Goal: Task Accomplishment & Management: Use online tool/utility

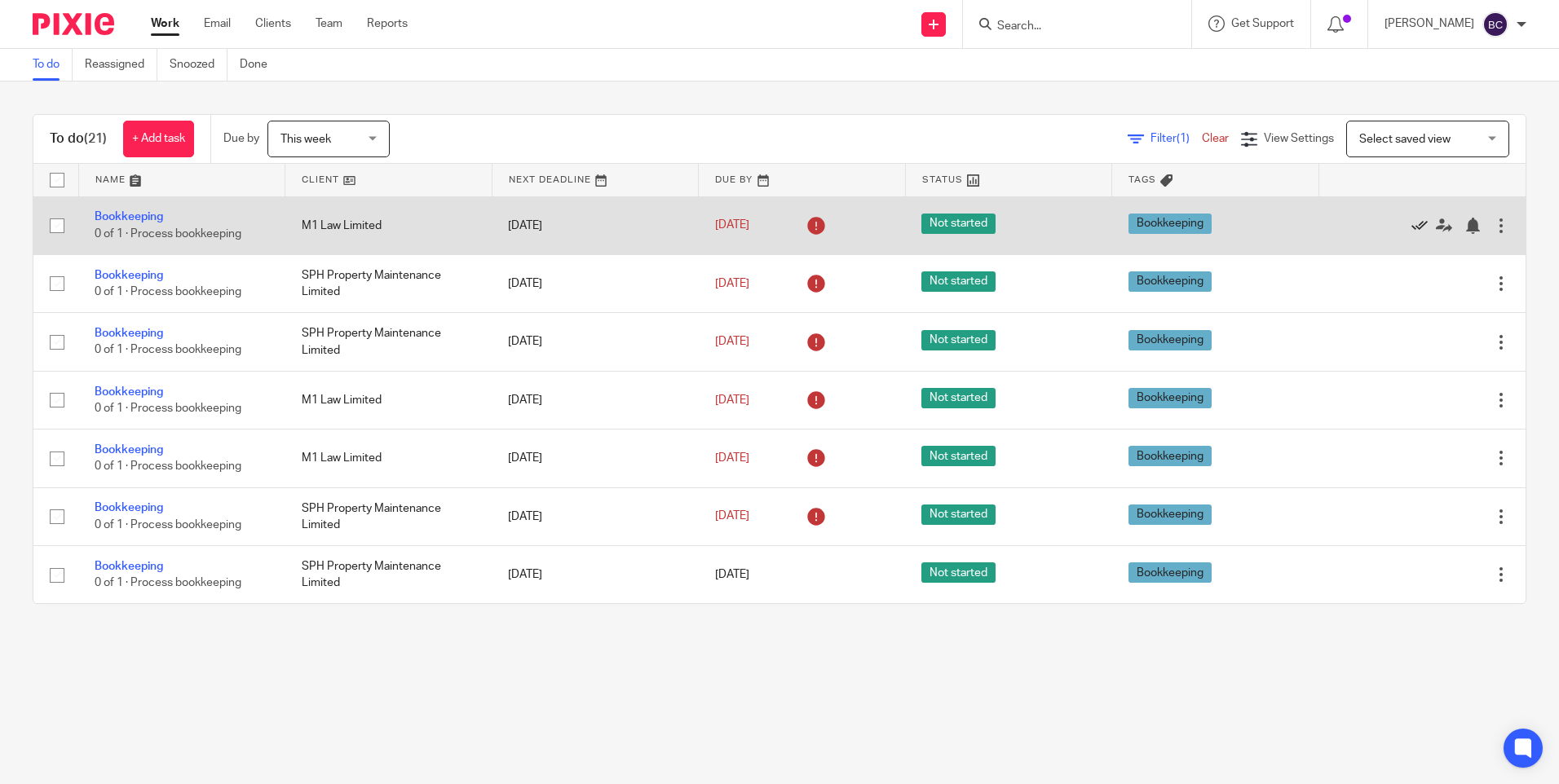
click at [1411, 228] on icon at bounding box center [1419, 225] width 16 height 16
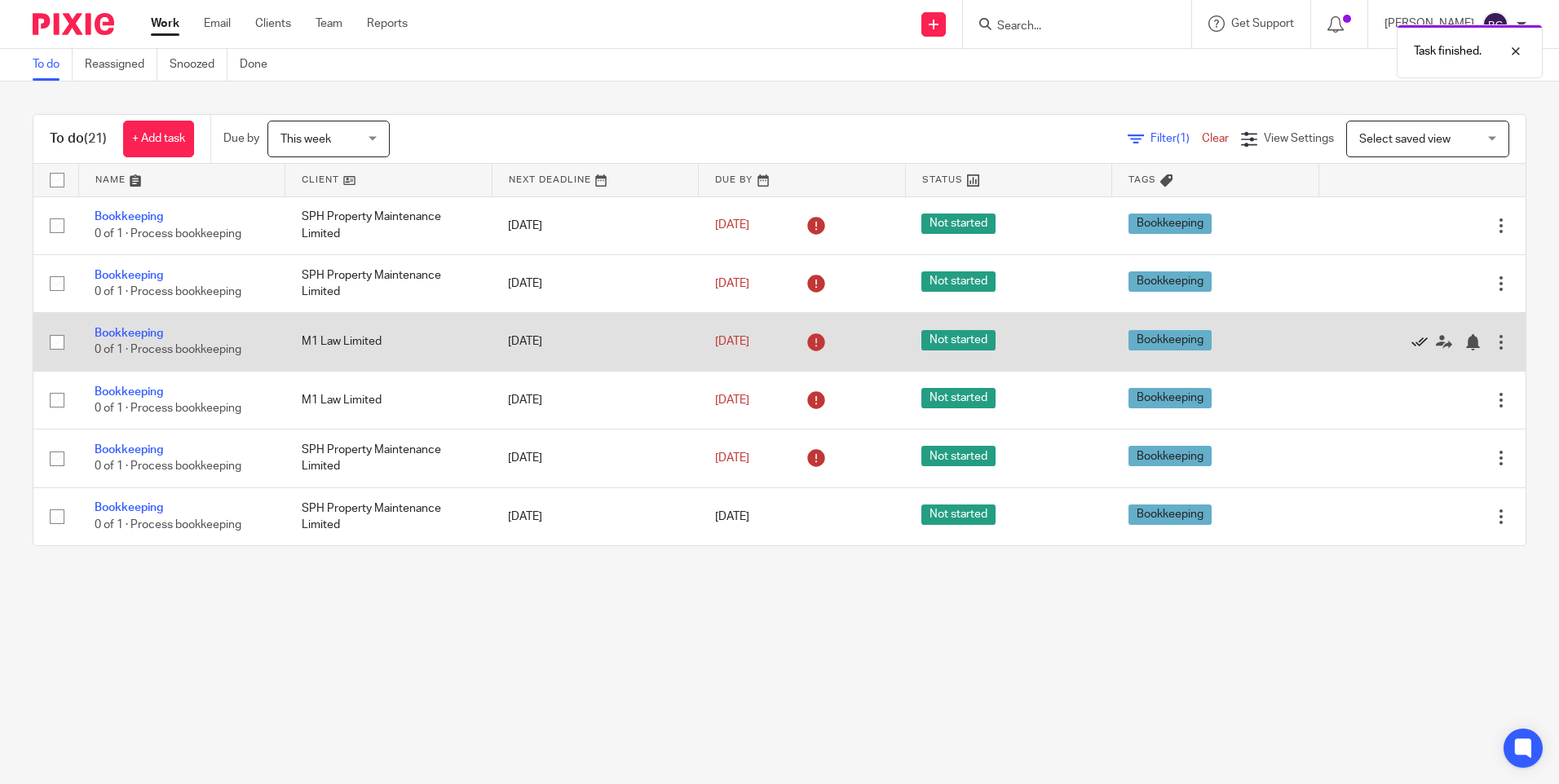
click at [1411, 347] on icon at bounding box center [1419, 342] width 16 height 16
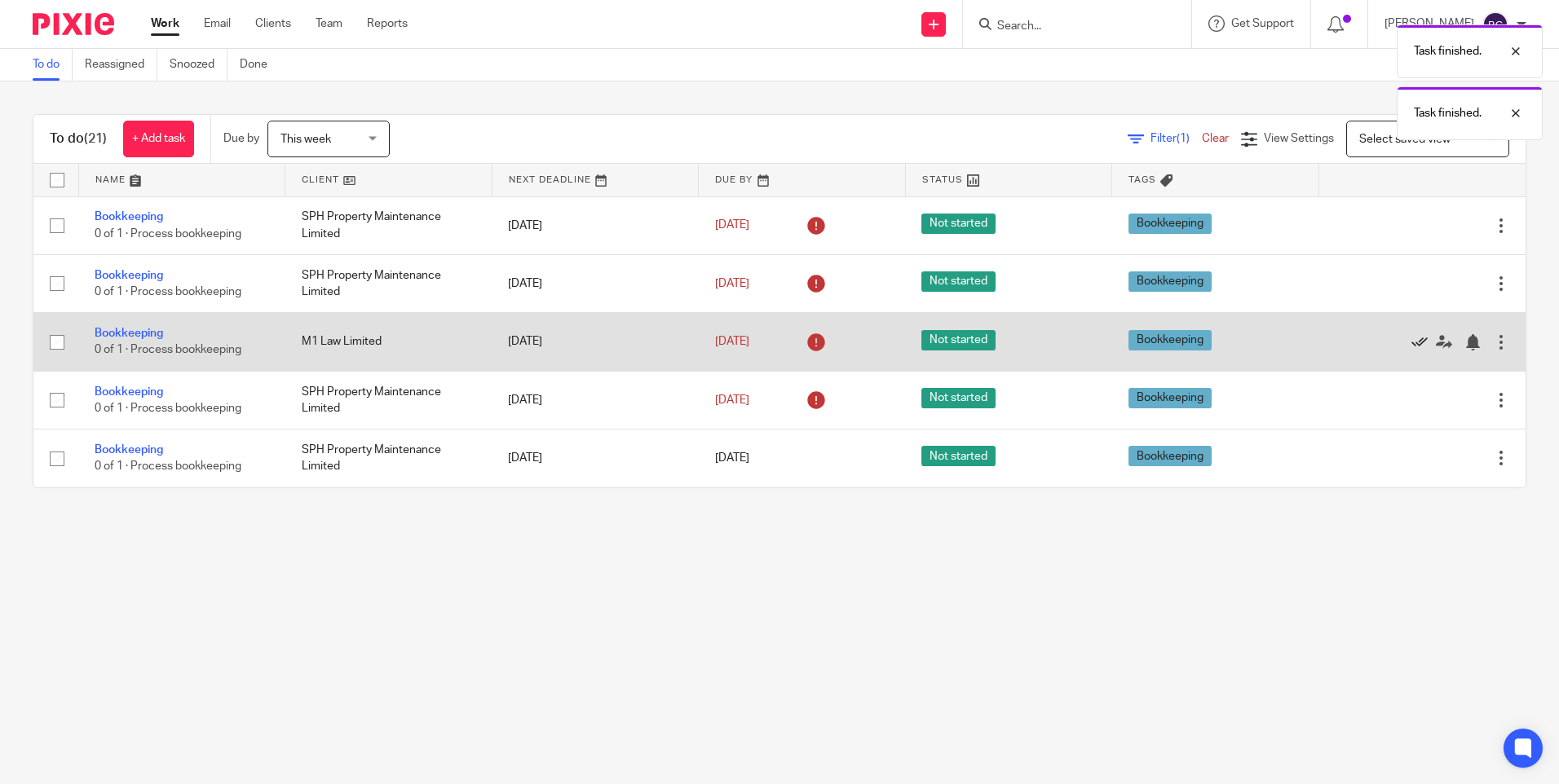
click at [1411, 336] on icon at bounding box center [1419, 342] width 16 height 16
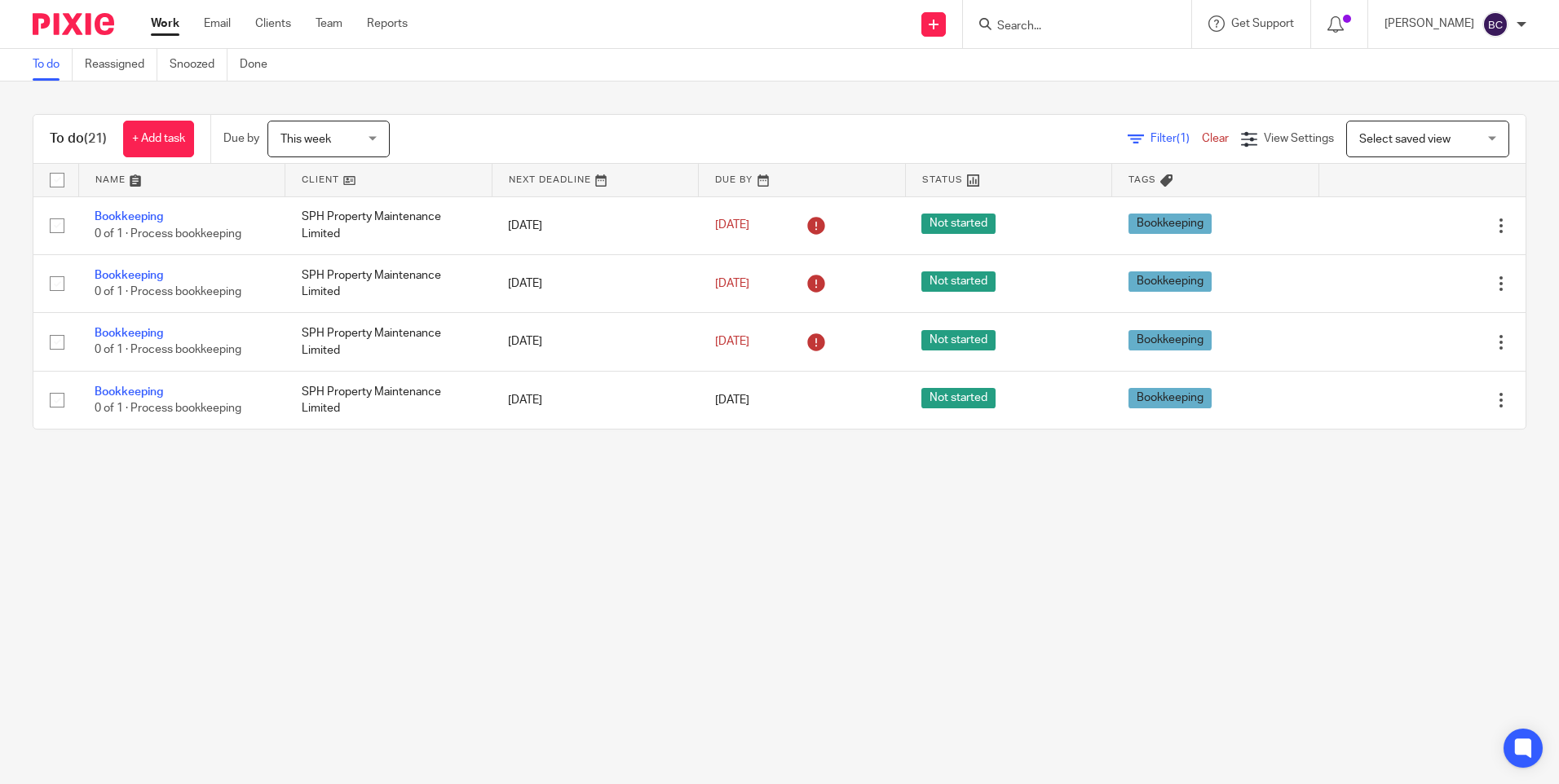
click at [71, 33] on img at bounding box center [73, 24] width 81 height 22
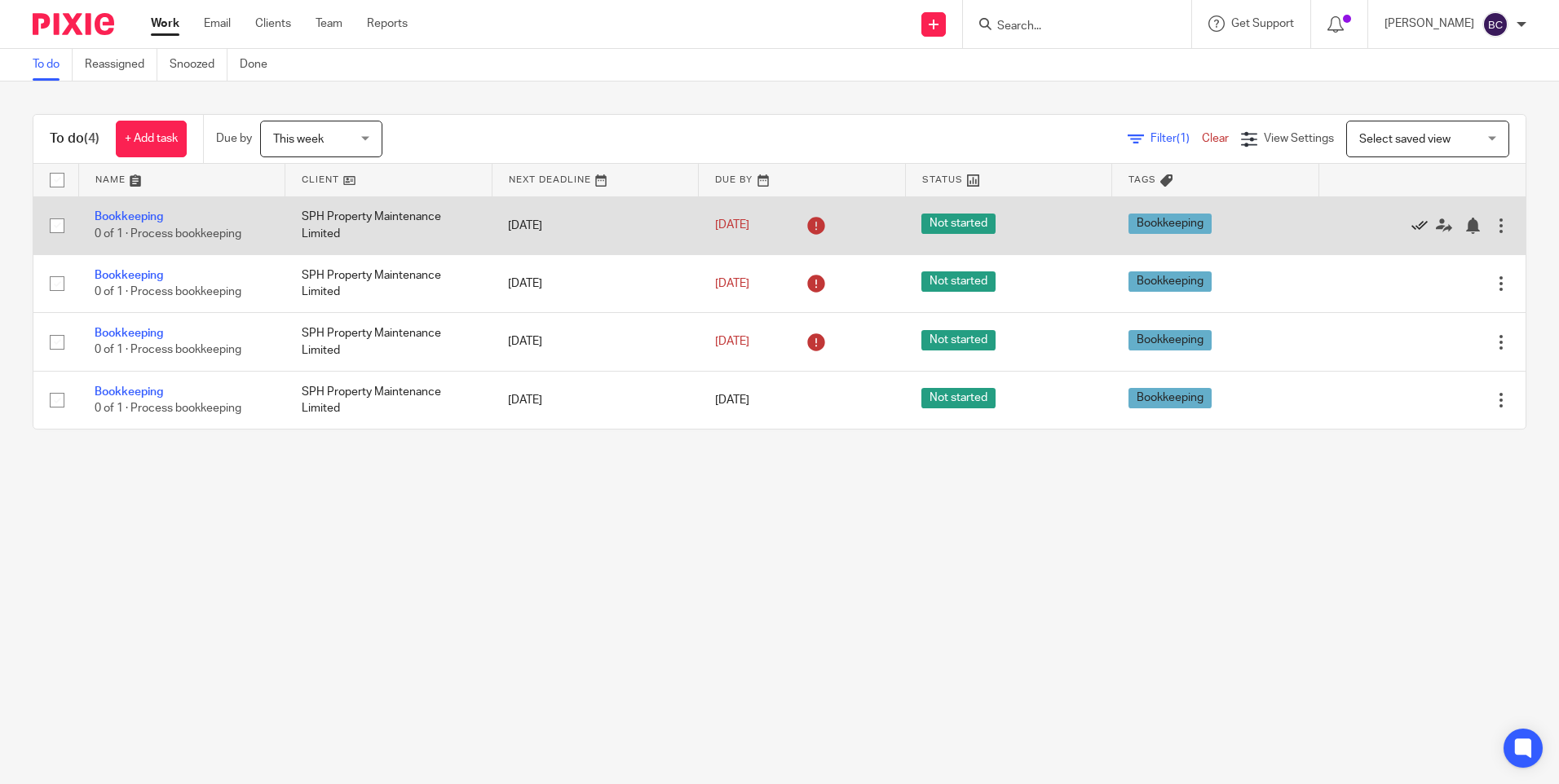
click at [1411, 222] on icon at bounding box center [1419, 225] width 16 height 16
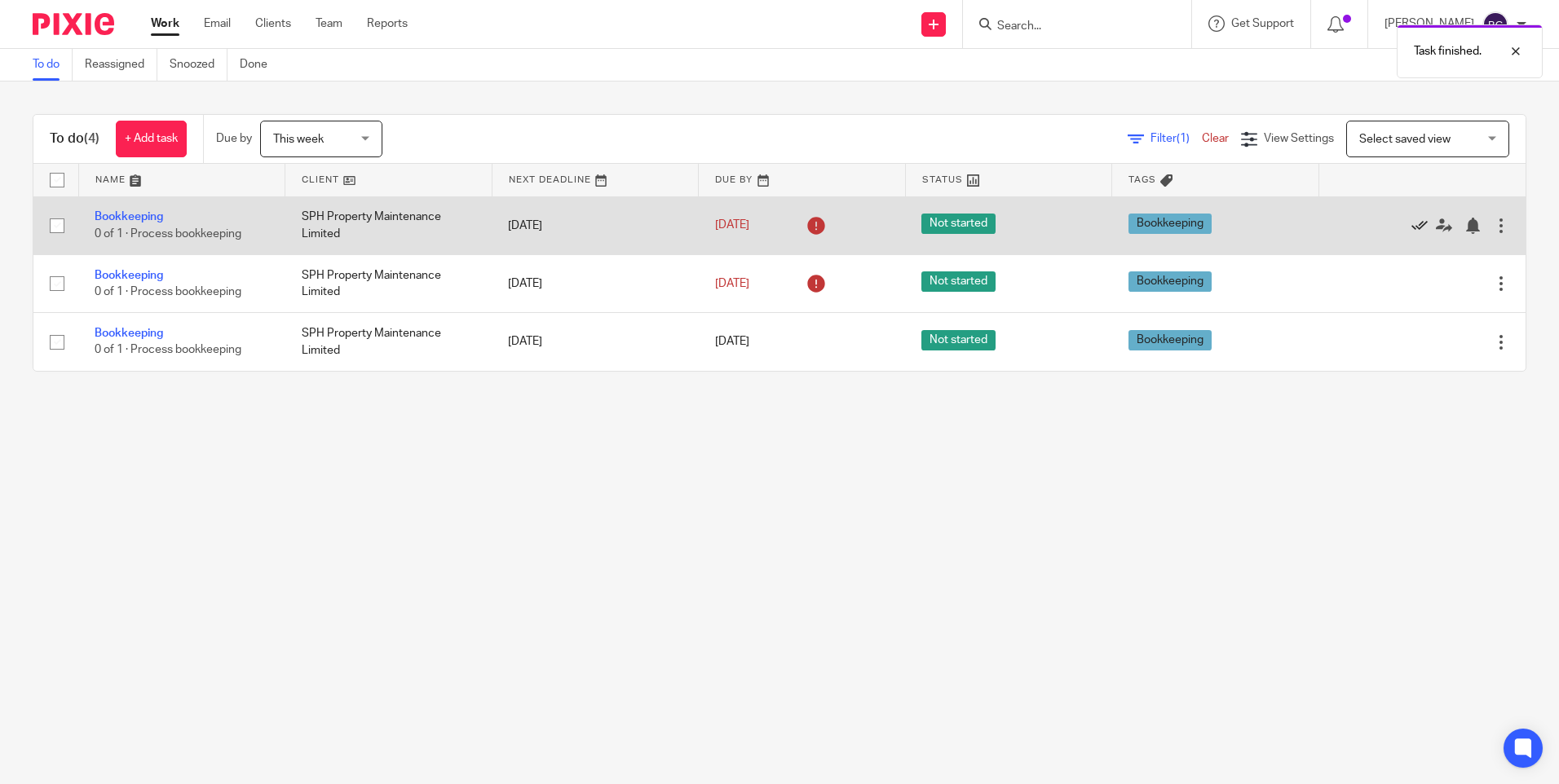
click at [1411, 222] on icon at bounding box center [1419, 225] width 16 height 16
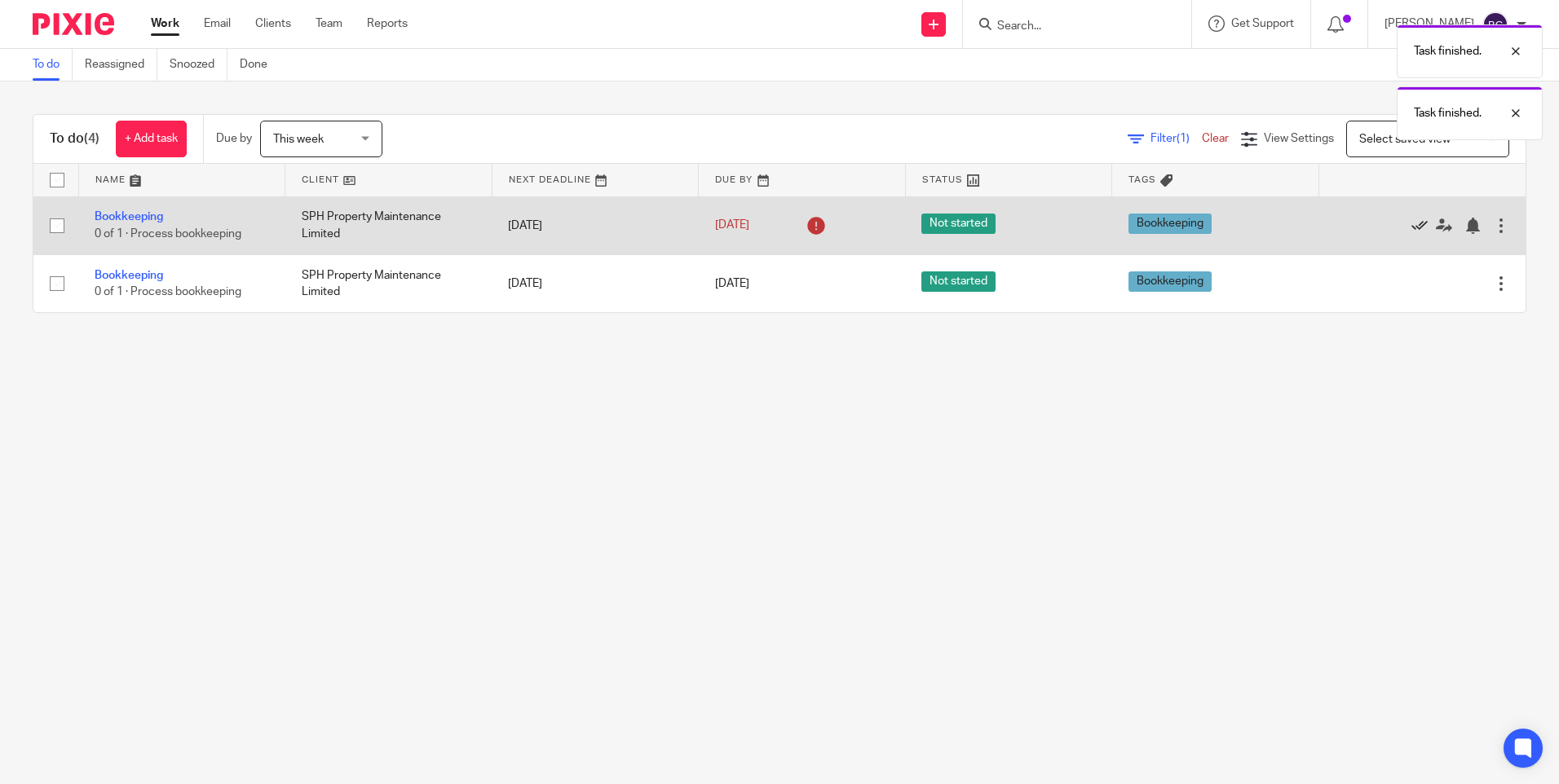
click at [1411, 222] on icon at bounding box center [1419, 225] width 16 height 16
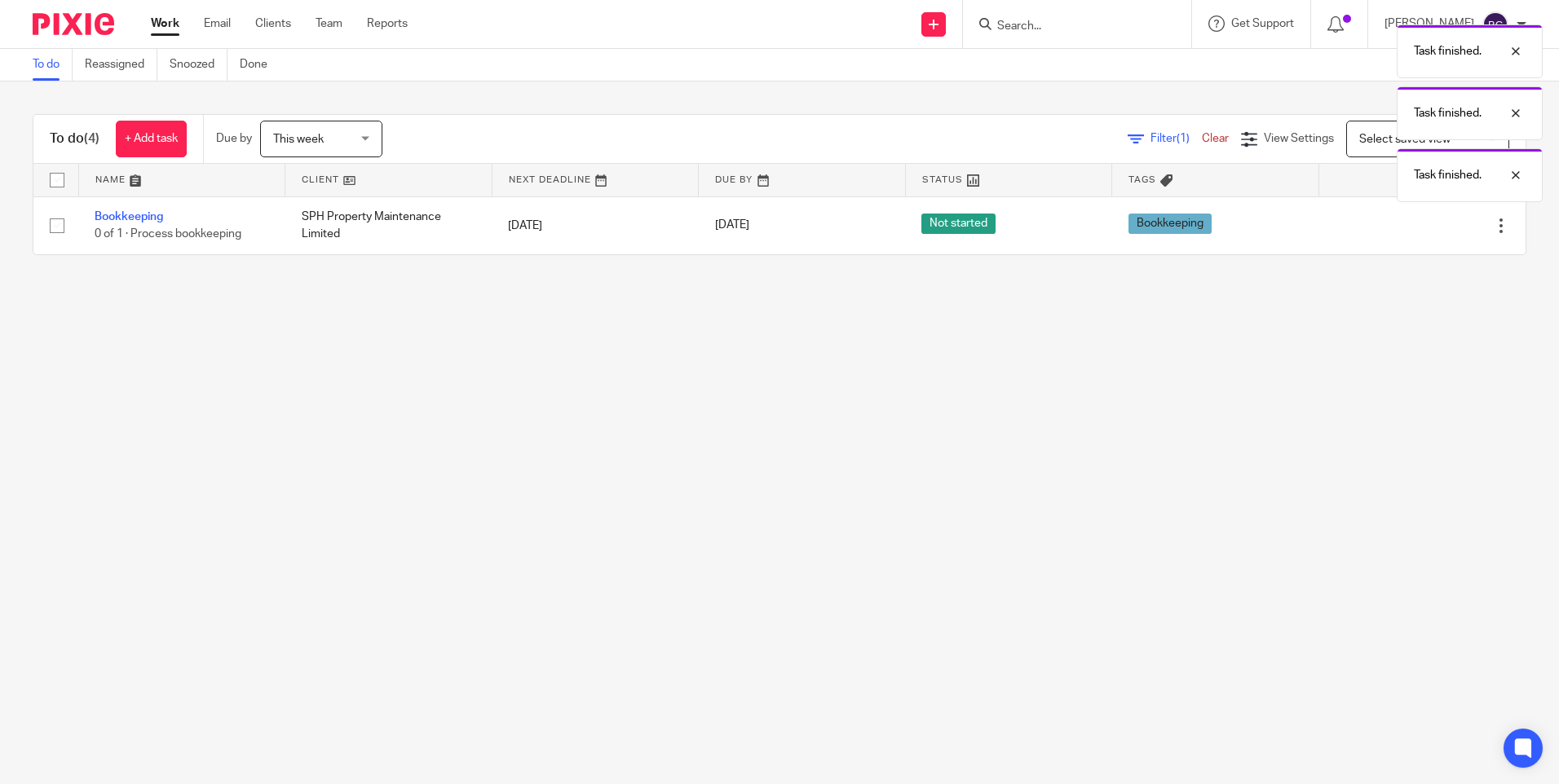
click at [1411, 222] on icon at bounding box center [1419, 225] width 16 height 16
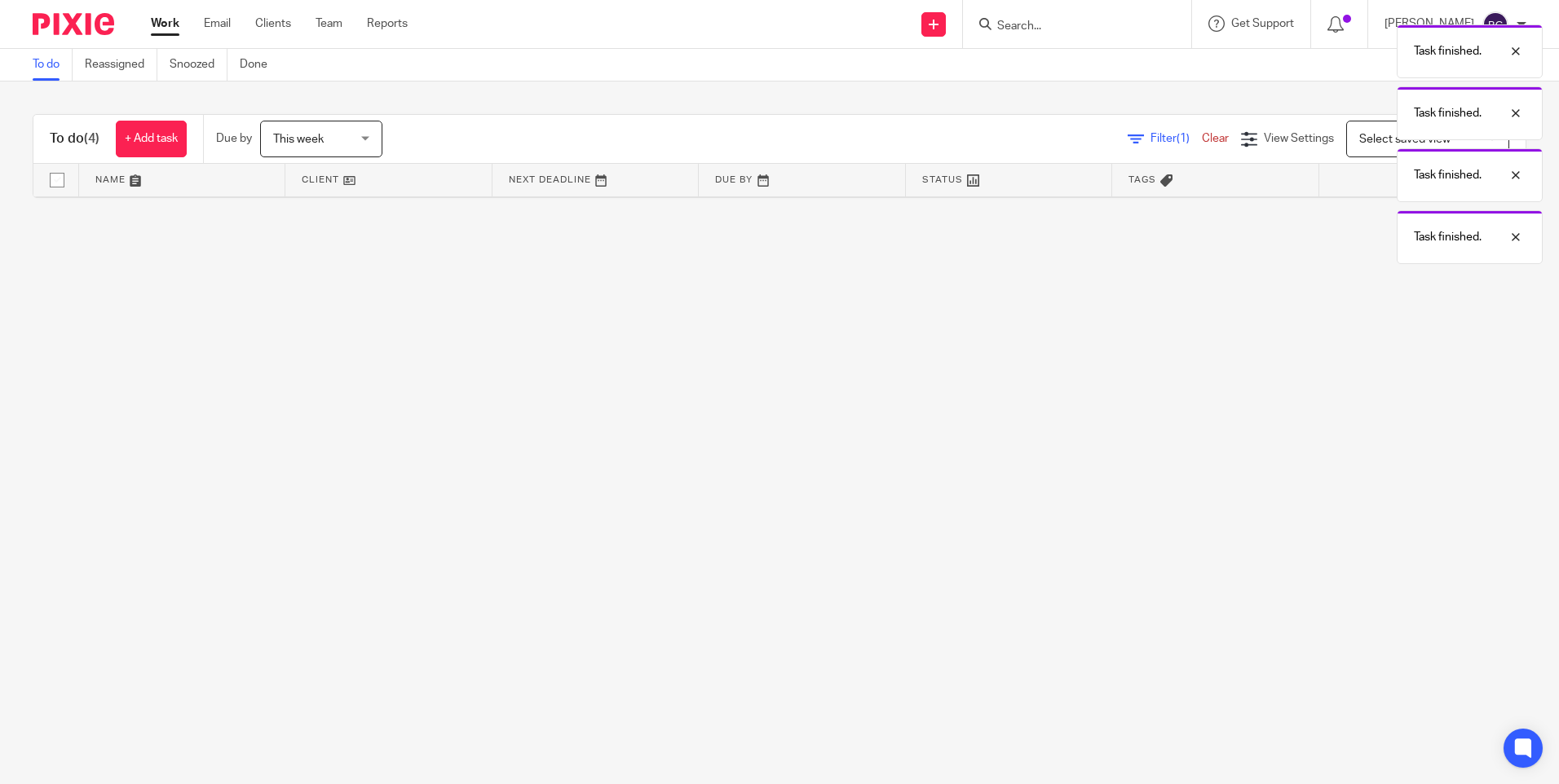
click at [1401, 222] on div "Task finished. Task finished. Task finished. Task finished." at bounding box center [1161, 140] width 763 height 248
